Goal: Task Accomplishment & Management: Manage account settings

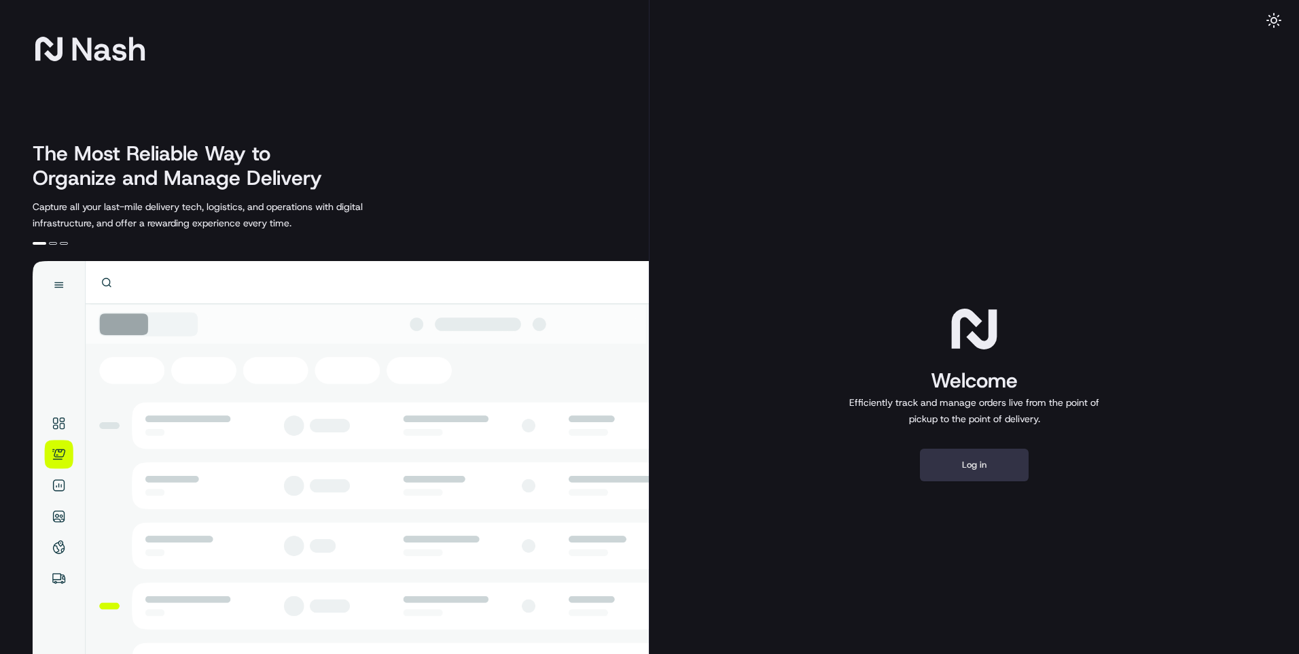
click at [981, 478] on button "Log in" at bounding box center [974, 464] width 109 height 33
